Goal: Find specific page/section: Find specific page/section

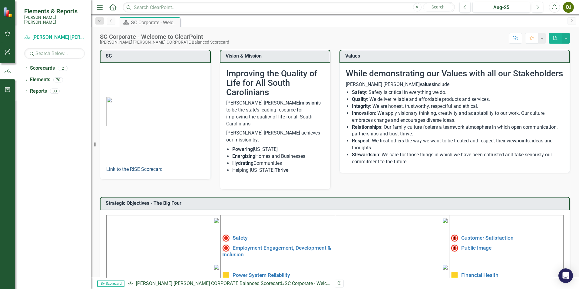
click at [142, 170] on link "Link to the RISE Scorecard" at bounding box center [134, 169] width 56 height 6
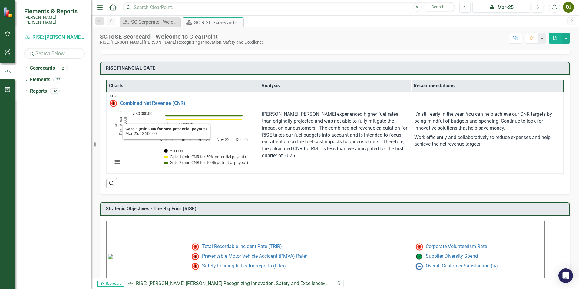
scroll to position [234, 0]
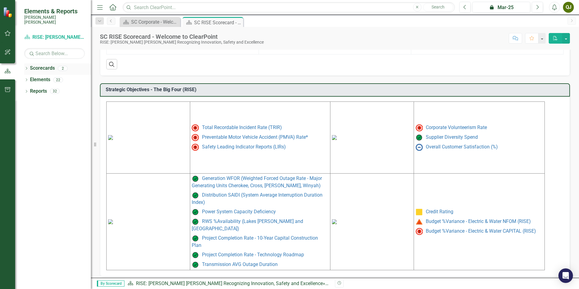
click at [45, 65] on link "Scorecards" at bounding box center [42, 68] width 25 height 7
click at [28, 67] on icon "Dropdown" at bounding box center [26, 68] width 4 height 3
click at [51, 76] on link "[PERSON_NAME] [PERSON_NAME] CORPORATE Balanced Scorecard" at bounding box center [62, 79] width 58 height 7
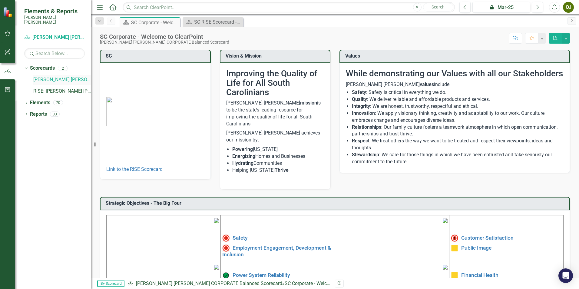
click at [55, 76] on link "[PERSON_NAME] [PERSON_NAME] CORPORATE Balanced Scorecard" at bounding box center [62, 79] width 58 height 7
click at [60, 89] on link "RISE: [PERSON_NAME] [PERSON_NAME] Recognizing Innovation, Safety and Excellence" at bounding box center [62, 91] width 58 height 7
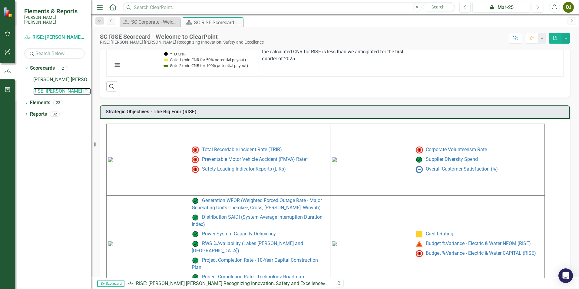
scroll to position [234, 0]
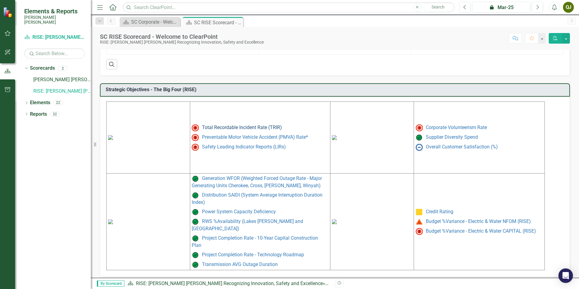
click at [252, 130] on link "Total Recordable Incident Rate (TRIR)" at bounding box center [242, 127] width 80 height 6
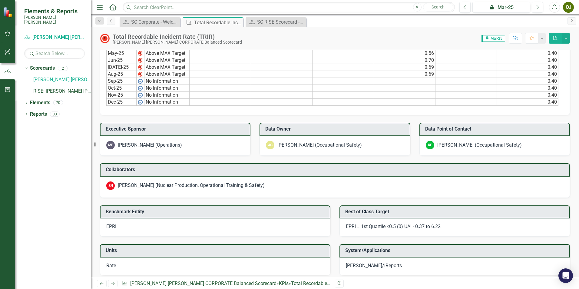
scroll to position [485, 0]
